Goal: Find specific page/section: Find specific page/section

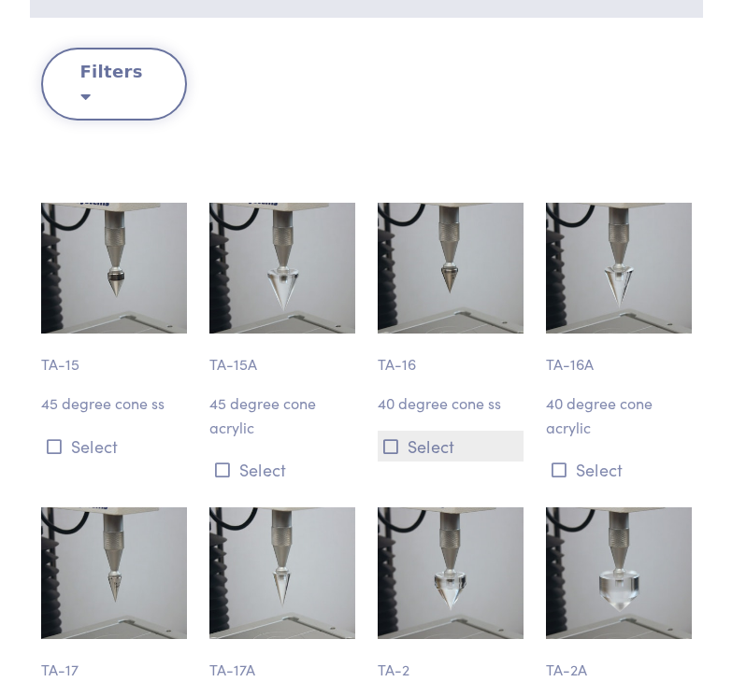
scroll to position [6497, 0]
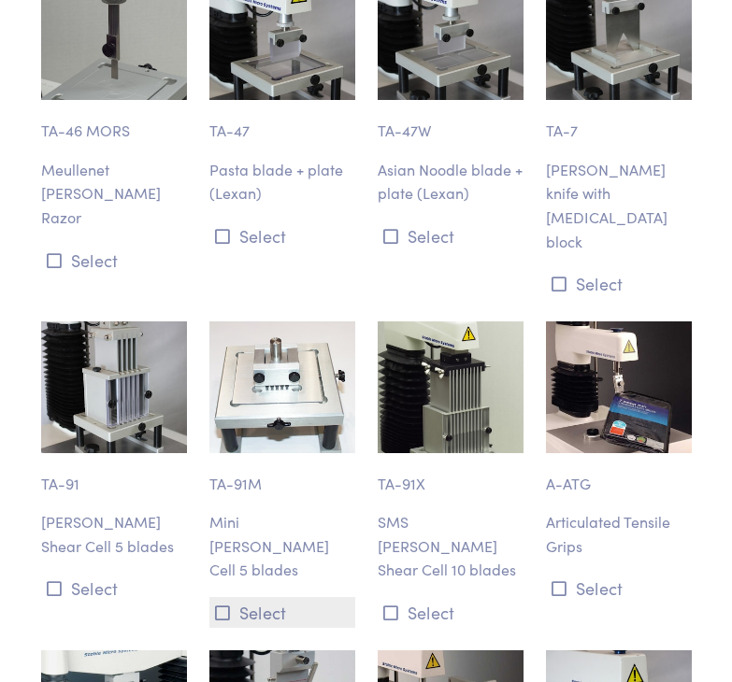
click at [221, 605] on icon at bounding box center [222, 613] width 15 height 17
click at [237, 510] on p "Mini [PERSON_NAME] Cell 5 blades" at bounding box center [282, 546] width 146 height 72
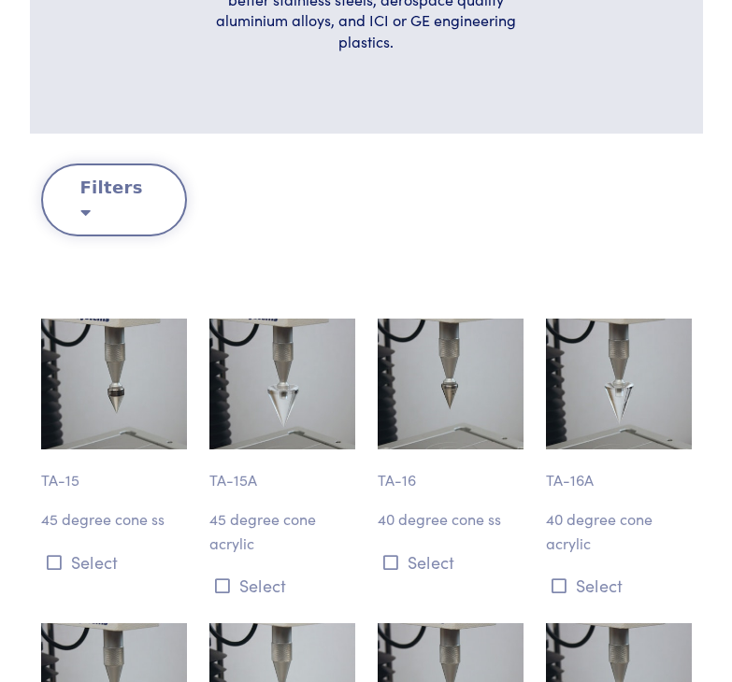
scroll to position [0, 0]
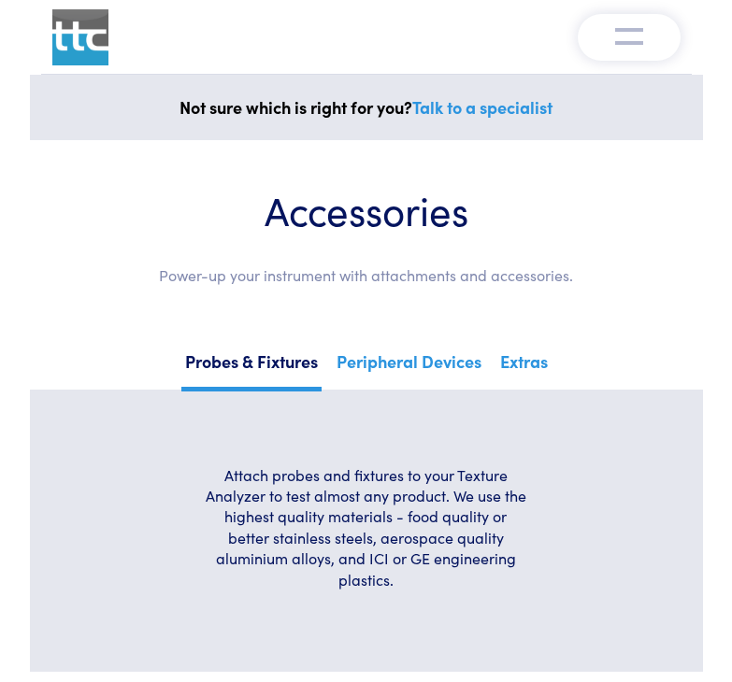
drag, startPoint x: 723, startPoint y: 35, endPoint x: 723, endPoint y: 45, distance: 10.3
drag, startPoint x: 723, startPoint y: 45, endPoint x: 728, endPoint y: 69, distance: 24.7
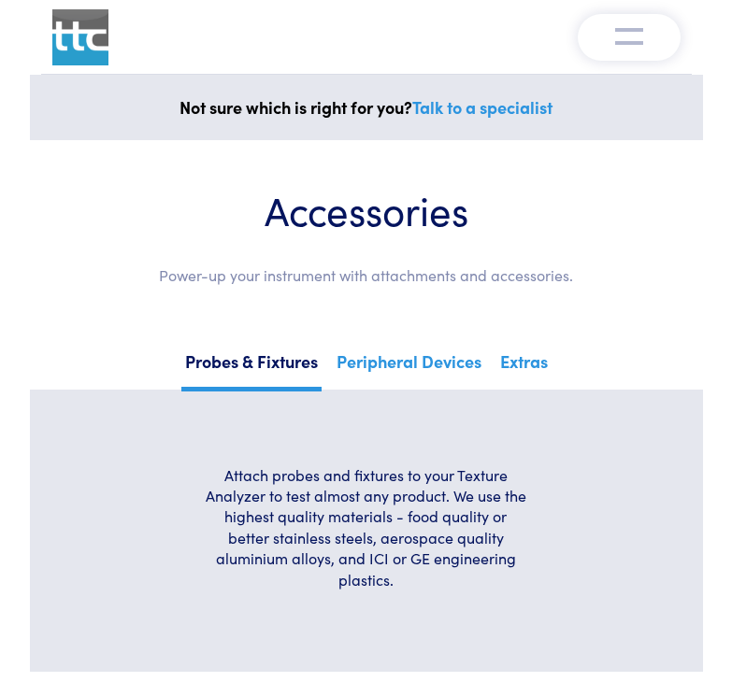
drag, startPoint x: 730, startPoint y: 81, endPoint x: 730, endPoint y: 107, distance: 26.2
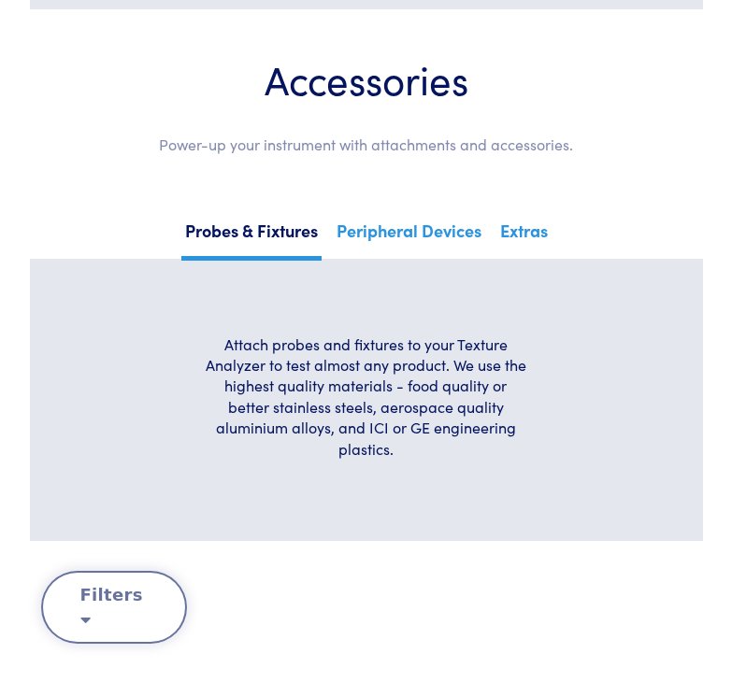
scroll to position [467, 0]
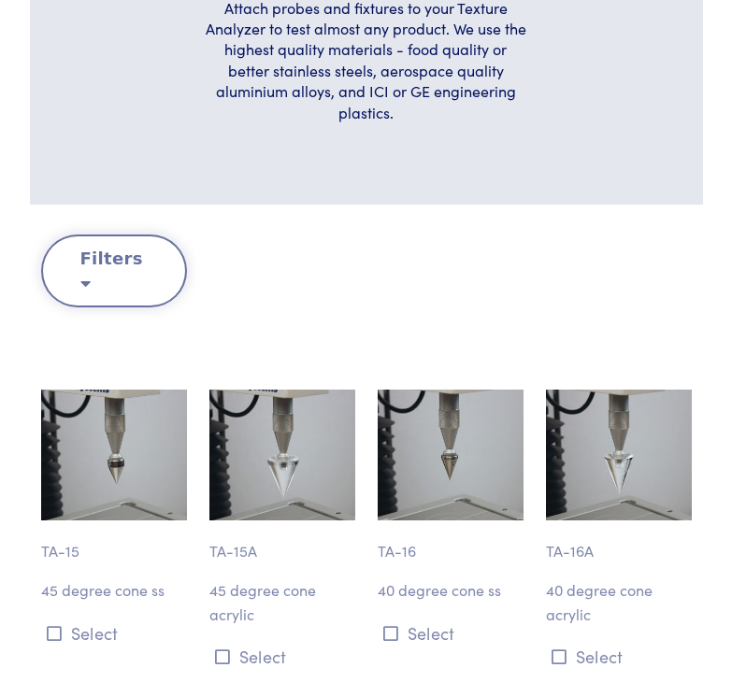
click at [141, 255] on button "Filters" at bounding box center [114, 271] width 146 height 73
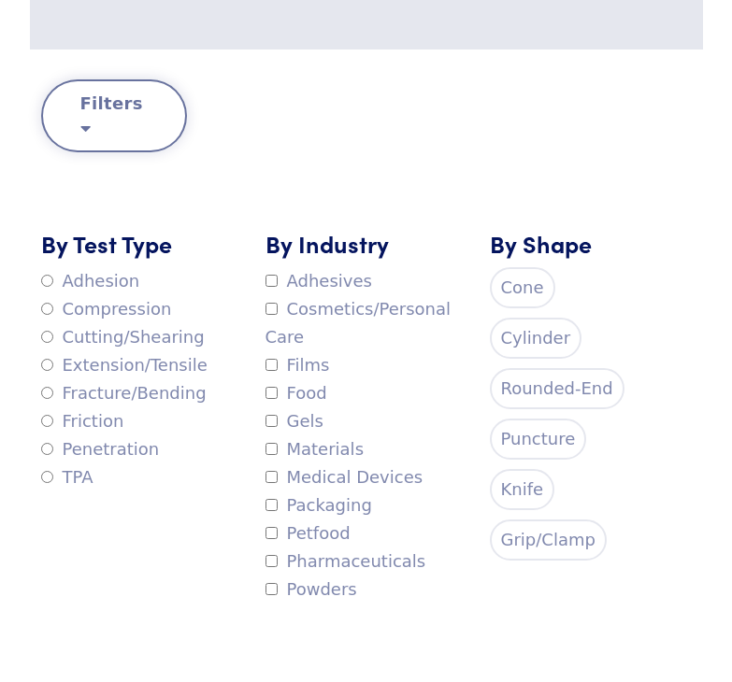
scroll to position [654, 0]
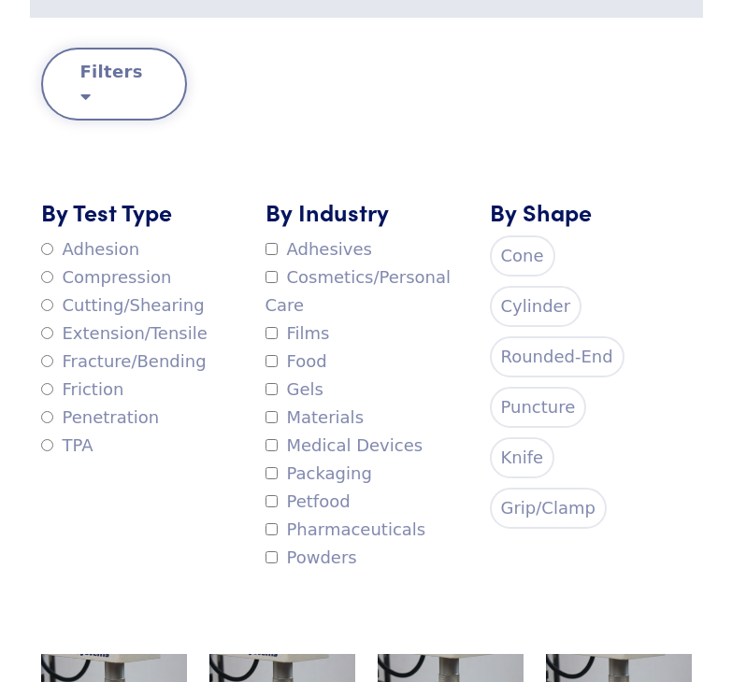
click at [278, 488] on label "Petfood" at bounding box center [307, 502] width 85 height 28
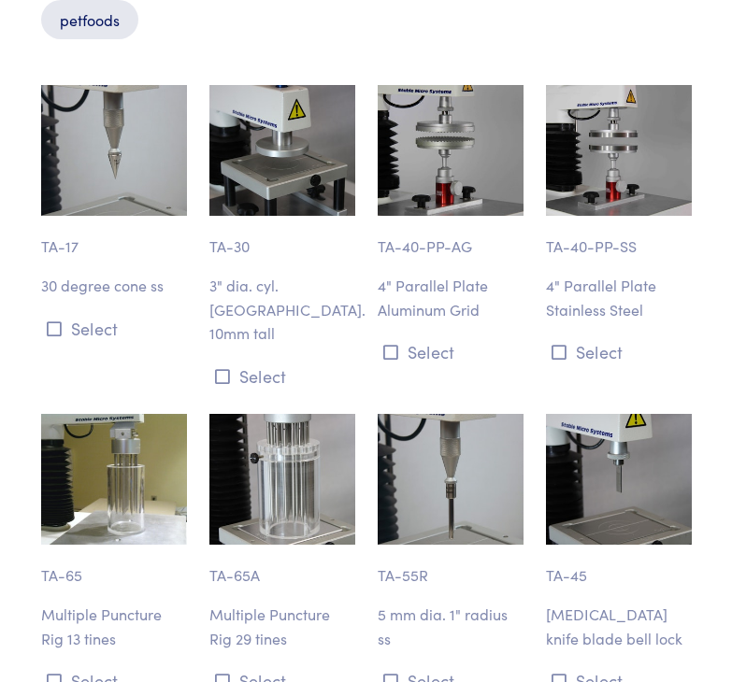
scroll to position [922, 0]
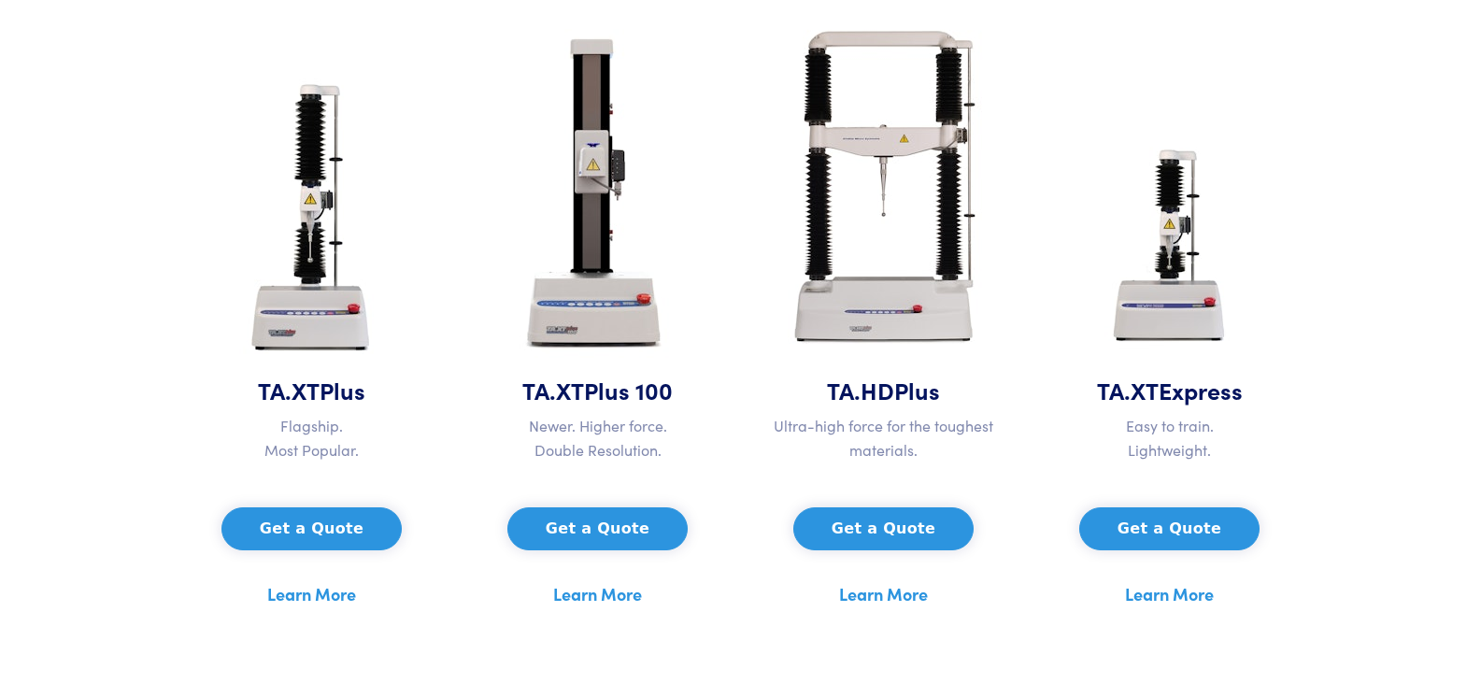
scroll to position [934, 0]
